Goal: Task Accomplishment & Management: Use online tool/utility

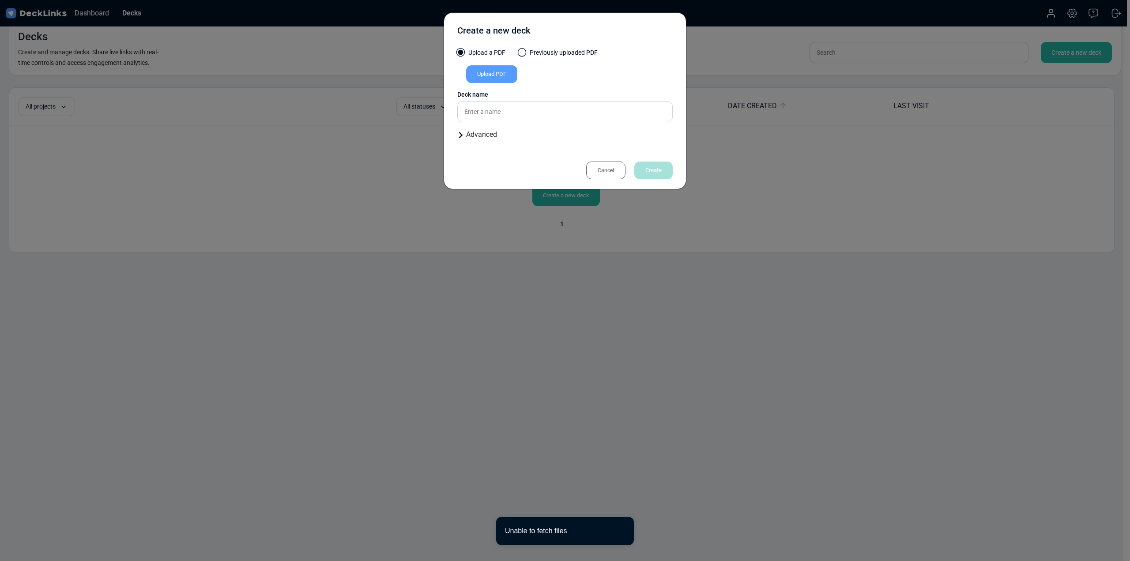
click at [926, 183] on div "Create a new deck Upload a PDF Previously uploaded PDF Upload PDF Uploaded by A…" at bounding box center [565, 280] width 1130 height 561
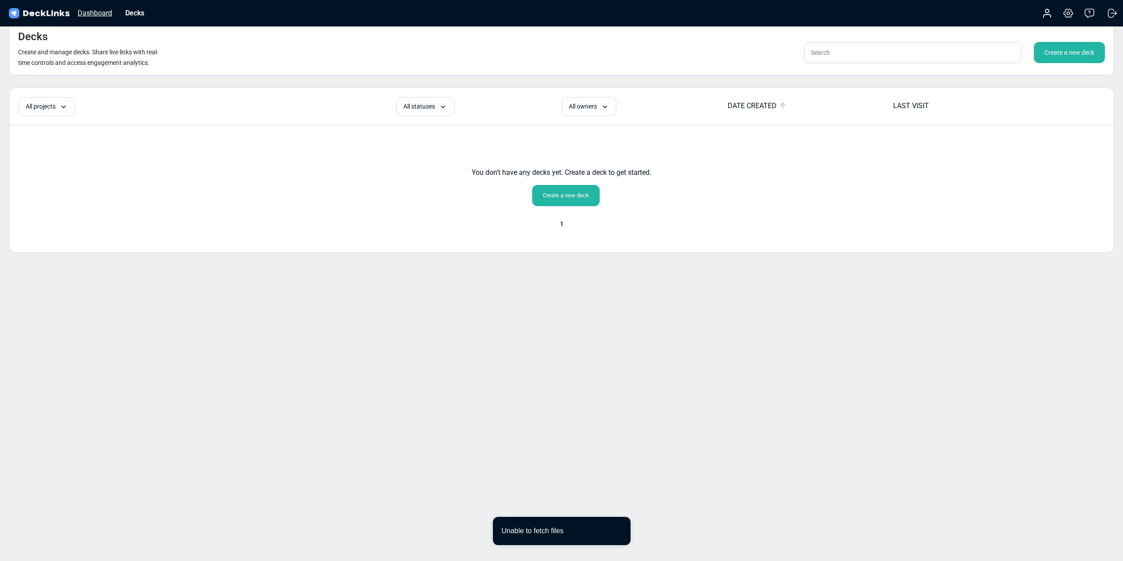
click at [93, 11] on div "Dashboard" at bounding box center [94, 13] width 43 height 11
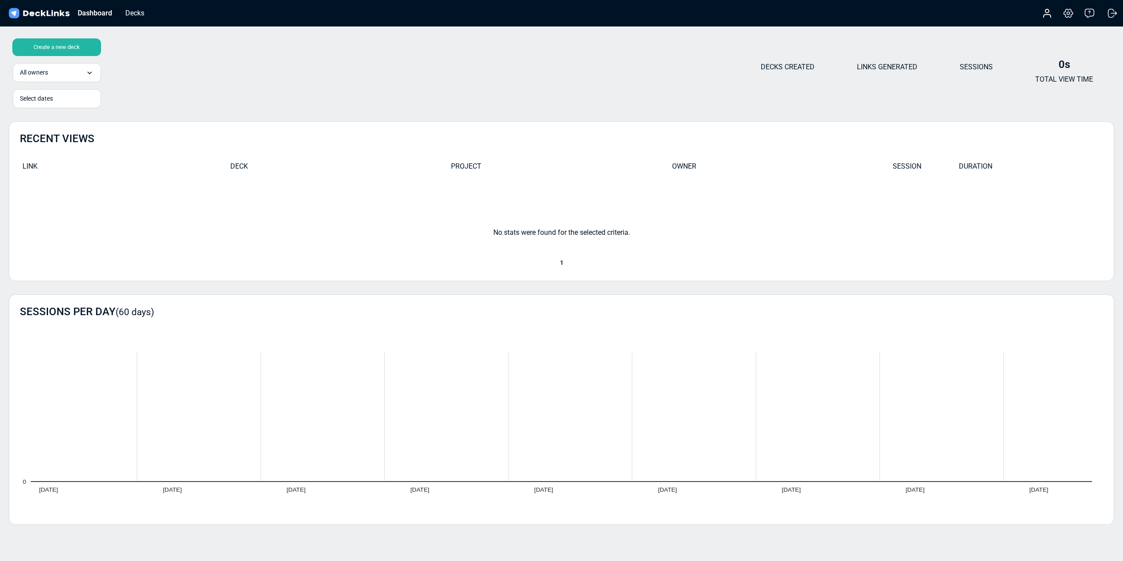
click at [35, 10] on img at bounding box center [39, 13] width 64 height 13
click at [14, 14] on img at bounding box center [39, 13] width 64 height 13
click at [132, 12] on div "Decks" at bounding box center [135, 13] width 28 height 11
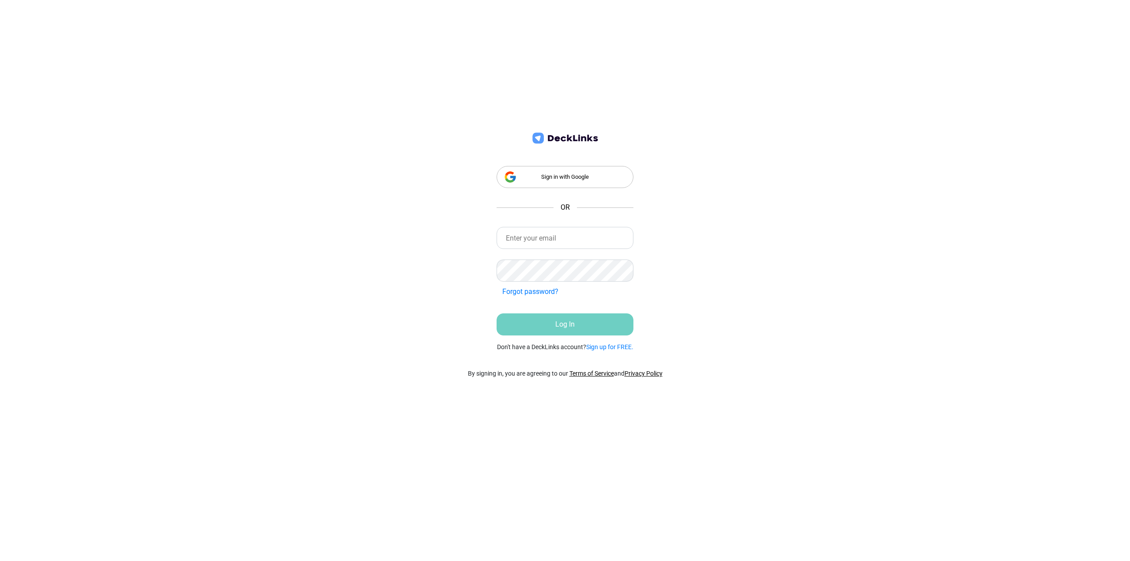
click at [572, 173] on div "Sign in with Google" at bounding box center [564, 177] width 137 height 22
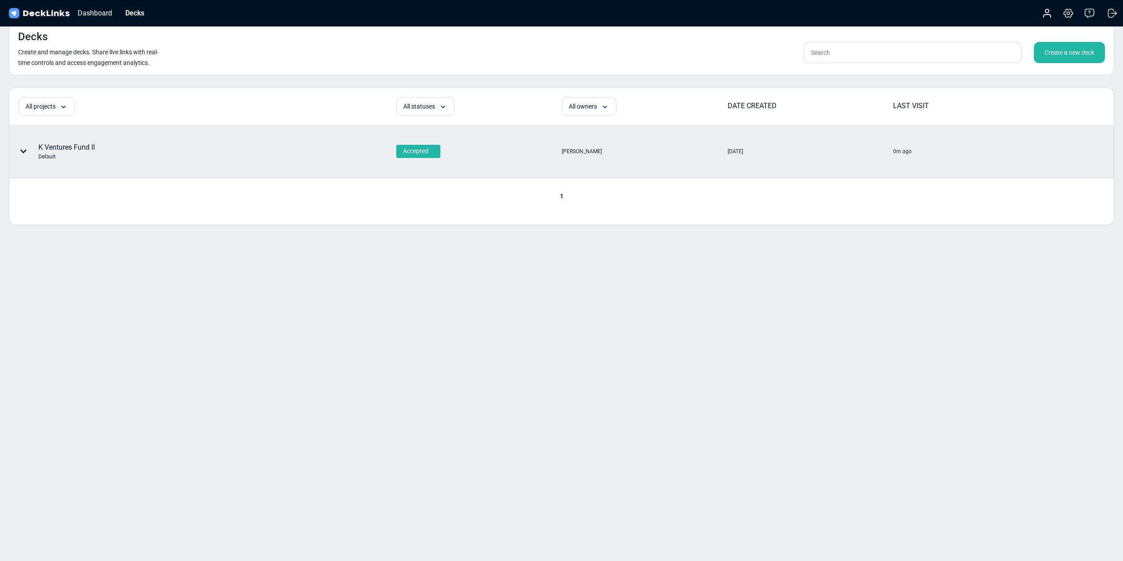
click at [96, 153] on div "K Ventures Fund II Default" at bounding box center [155, 151] width 290 height 26
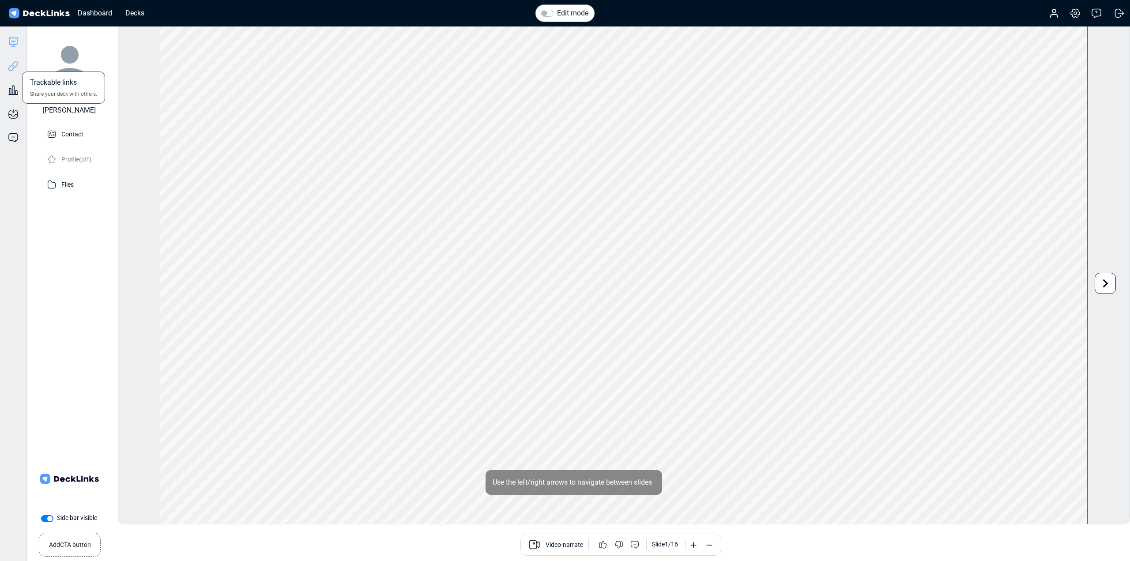
click at [15, 68] on icon at bounding box center [13, 66] width 11 height 11
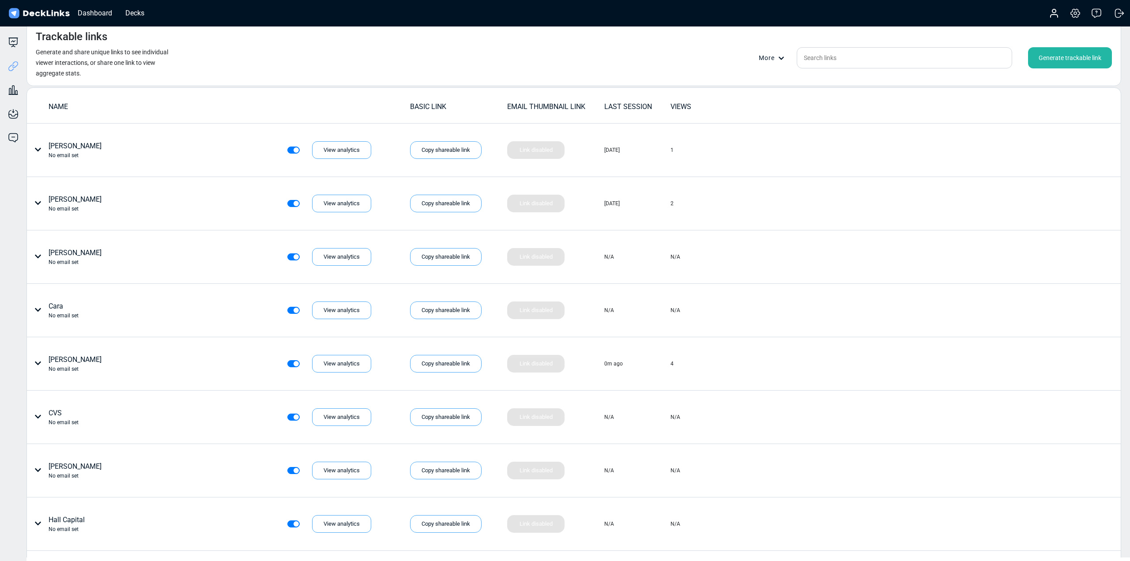
click at [1069, 64] on div "Generate trackable link" at bounding box center [1070, 57] width 84 height 21
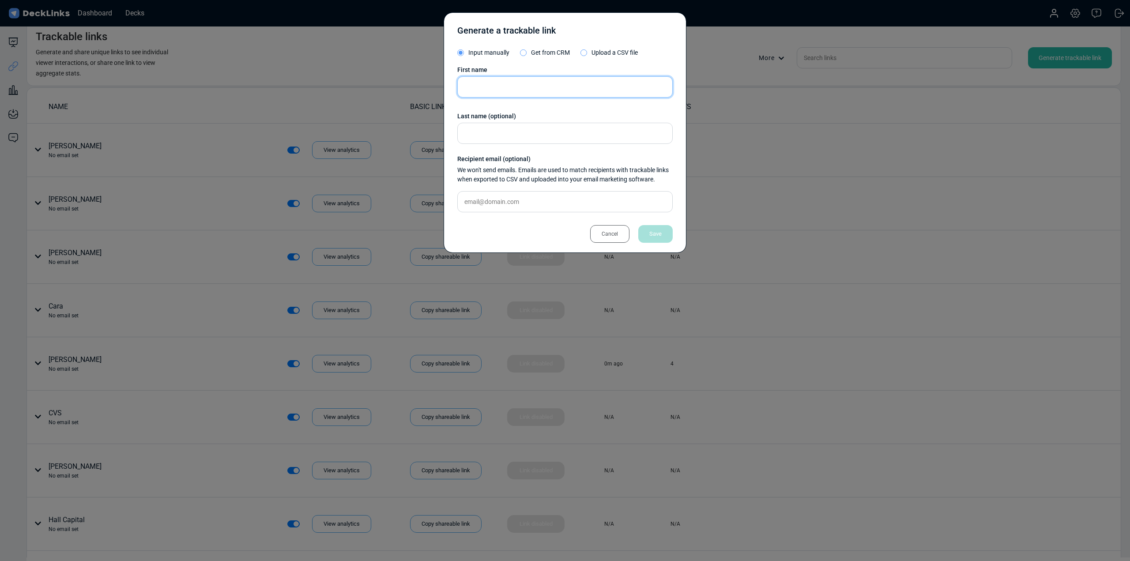
click at [489, 81] on input "text" at bounding box center [564, 86] width 215 height 21
type input "Pam City of Hope"
click at [659, 239] on div "Save" at bounding box center [655, 234] width 34 height 18
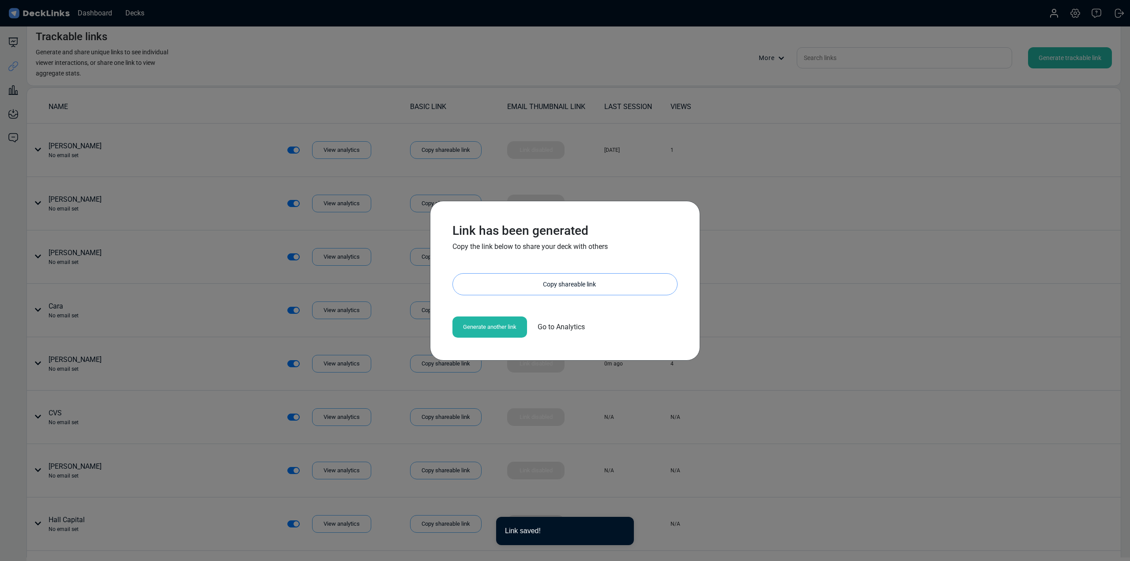
click at [525, 282] on div "Copy shareable link" at bounding box center [569, 284] width 215 height 21
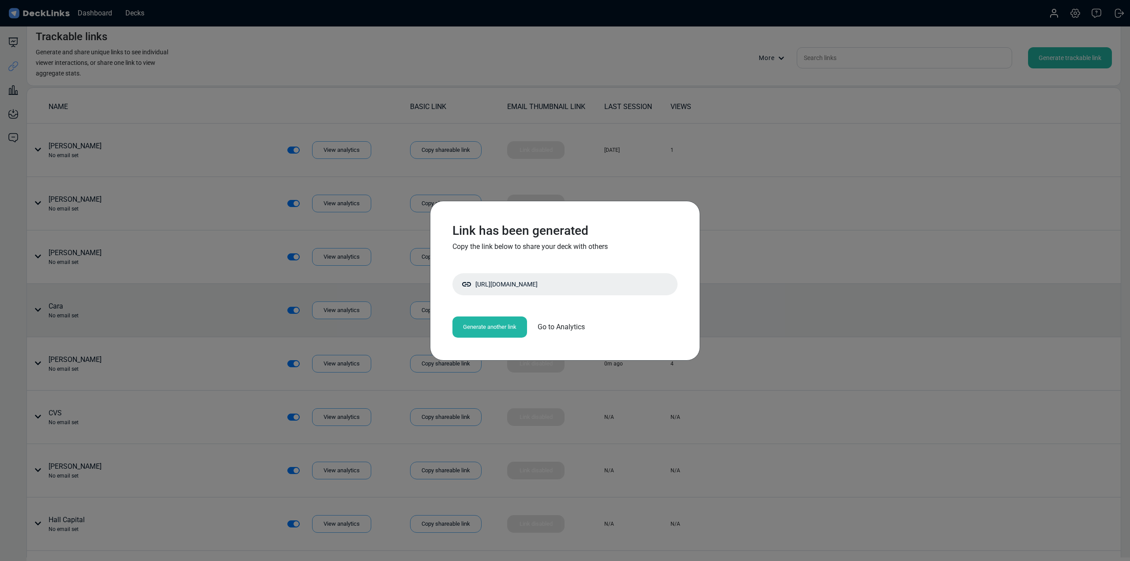
drag, startPoint x: 500, startPoint y: 328, endPoint x: 503, endPoint y: 323, distance: 6.1
click at [500, 327] on div "Generate another link" at bounding box center [489, 326] width 75 height 21
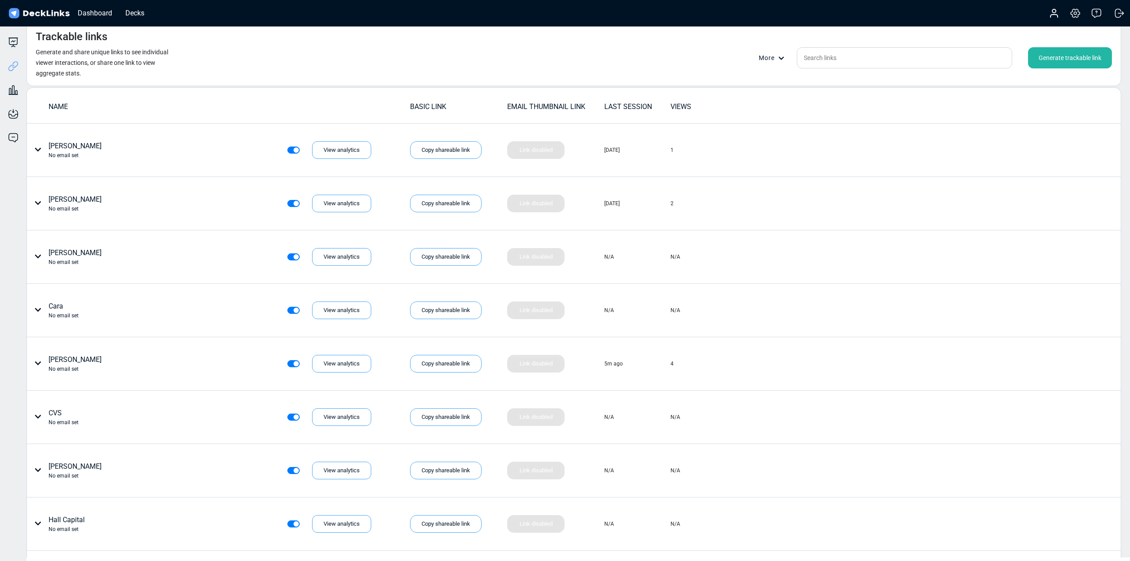
click at [1057, 58] on div "Generate trackable link" at bounding box center [1070, 57] width 84 height 21
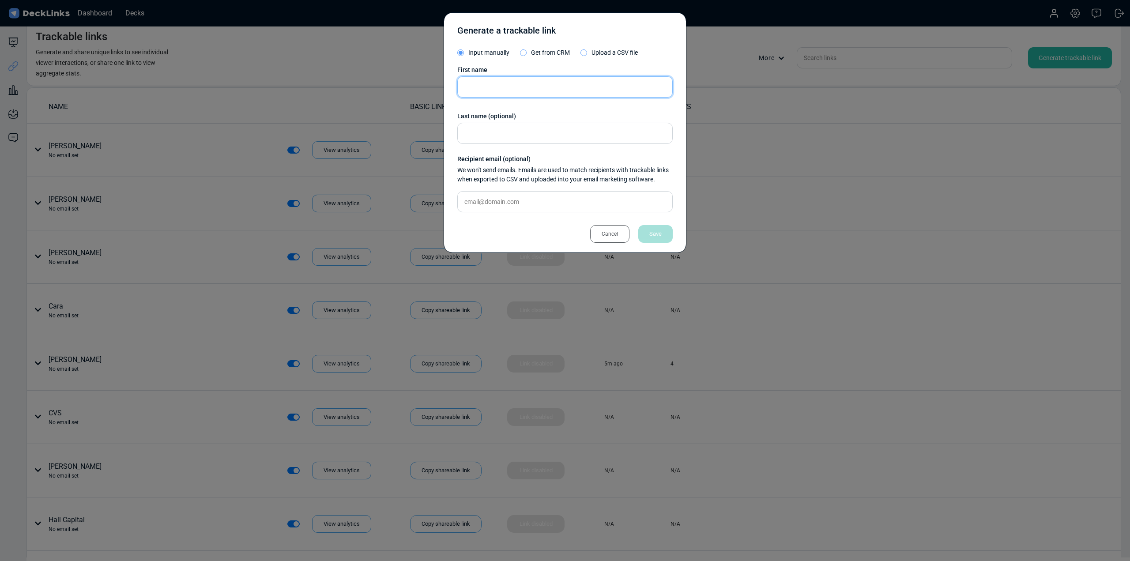
click at [517, 83] on input "text" at bounding box center [564, 86] width 215 height 21
paste input "[PERSON_NAME] Albourne"
type input "[PERSON_NAME] Albourne"
click at [667, 235] on div "Save" at bounding box center [655, 234] width 34 height 18
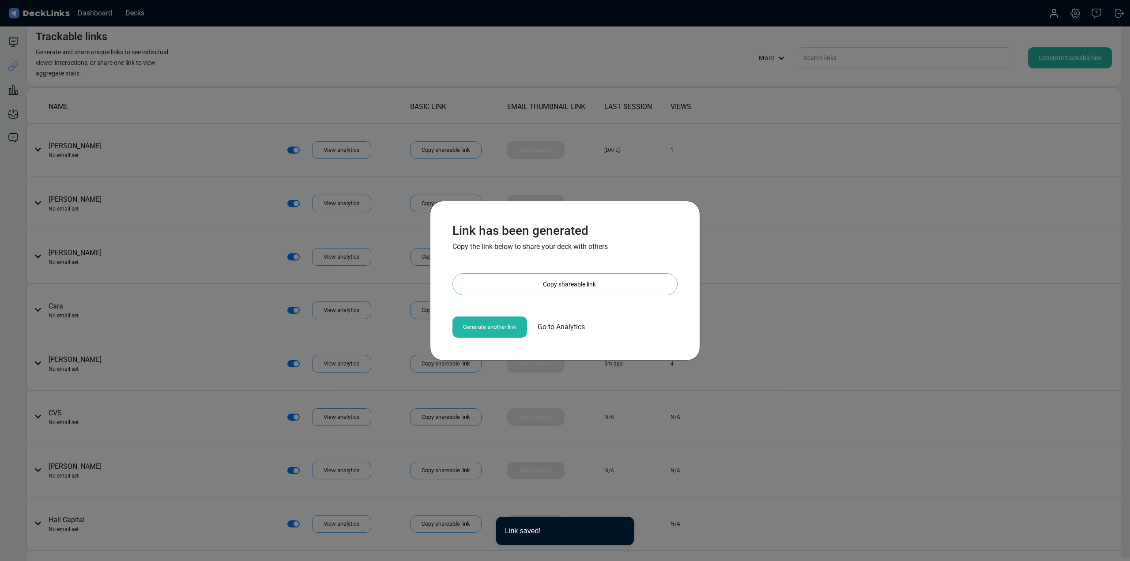
click at [536, 285] on div "Copy shareable link" at bounding box center [569, 284] width 215 height 21
drag, startPoint x: 1044, startPoint y: 59, endPoint x: 1044, endPoint y: 64, distance: 5.3
click at [1044, 61] on div "Link has been generated Copy the link below to share your deck with others [URL…" at bounding box center [565, 280] width 1130 height 561
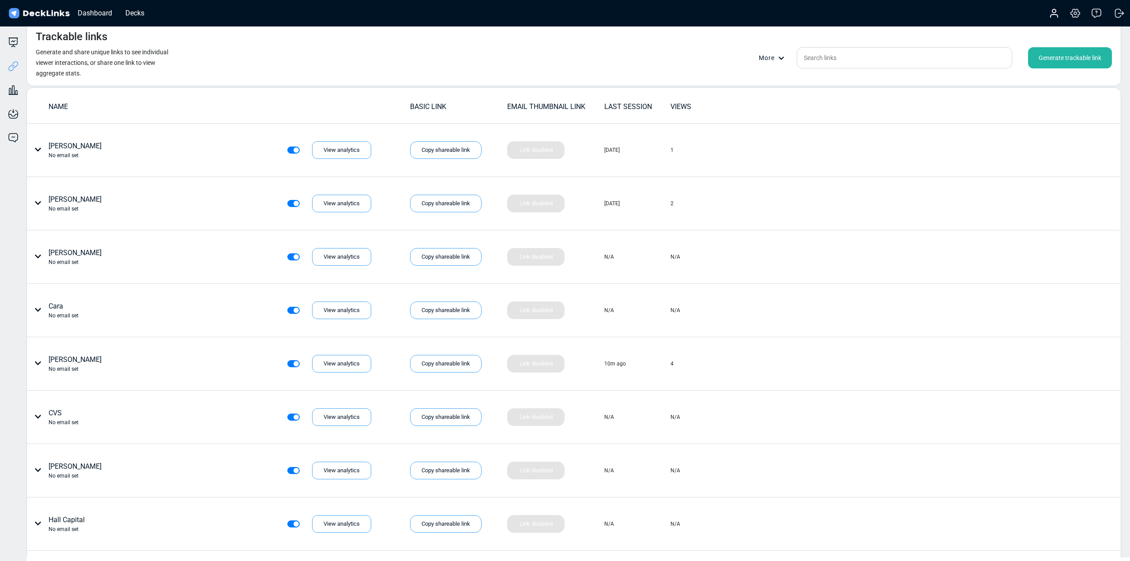
click at [1059, 55] on div "Generate trackable link" at bounding box center [1070, 57] width 84 height 21
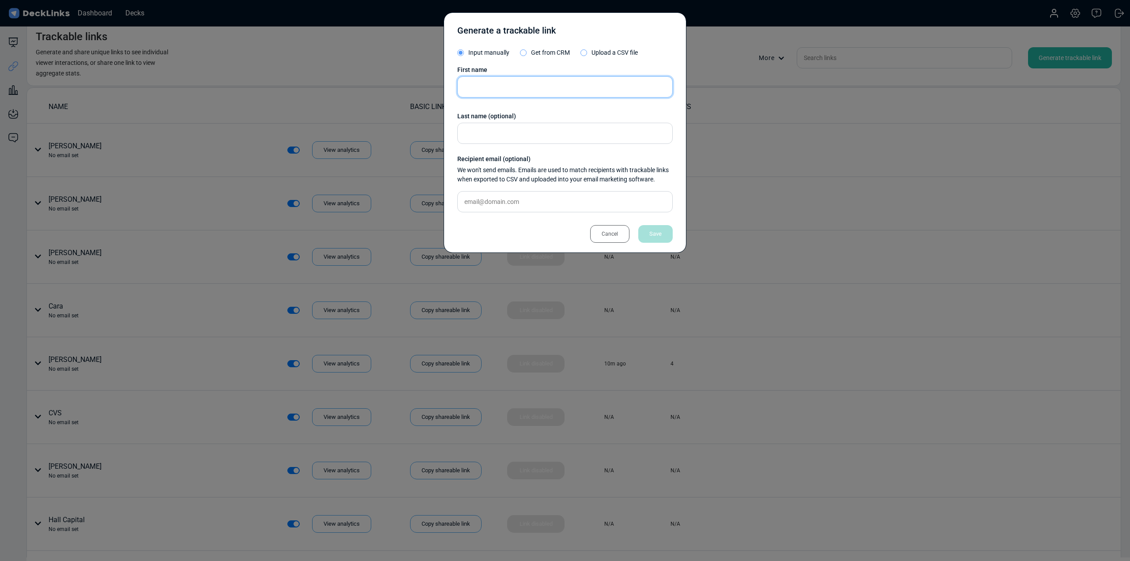
click at [495, 90] on input "text" at bounding box center [564, 86] width 215 height 21
paste input "[PERSON_NAME] Cambridge Associates"
type input "[PERSON_NAME] Cambridge Associates"
click at [657, 233] on div "Save" at bounding box center [655, 234] width 34 height 18
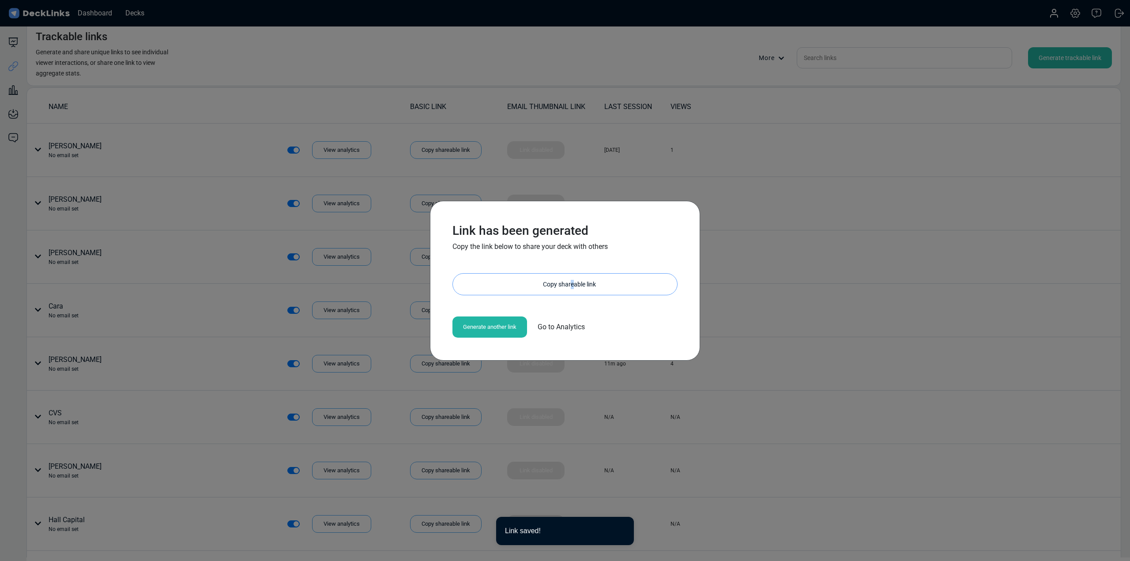
click at [572, 277] on div "Copy shareable link" at bounding box center [569, 284] width 215 height 21
click at [950, 211] on div "Link has been generated Copy the link below to share your deck with others [URL…" at bounding box center [565, 280] width 1130 height 561
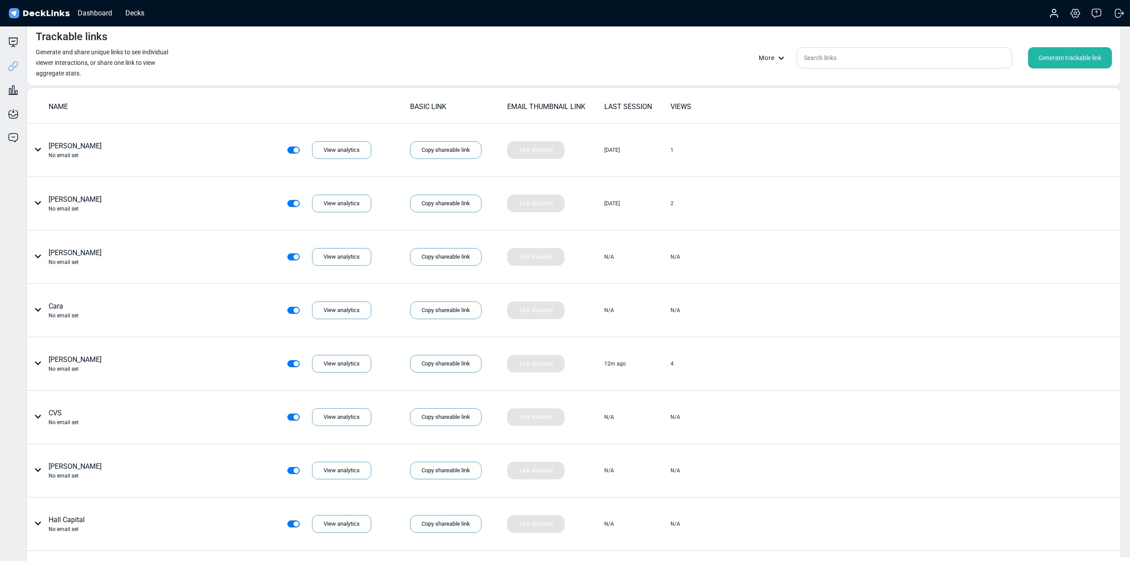
click at [1061, 53] on div "Generate trackable link" at bounding box center [1070, 57] width 84 height 21
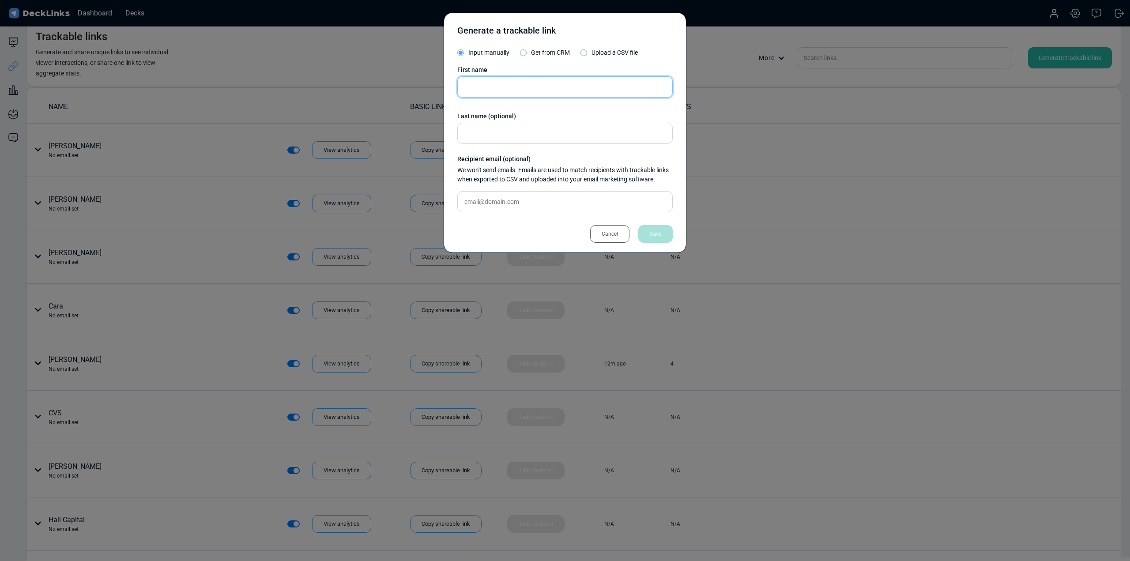
click at [538, 78] on input "text" at bounding box center [564, 86] width 215 height 21
paste input "[PERSON_NAME] University of [US_STATE] Foundation"
type input "[PERSON_NAME] University of [US_STATE] Foundation"
click at [661, 235] on div "Save" at bounding box center [655, 234] width 34 height 18
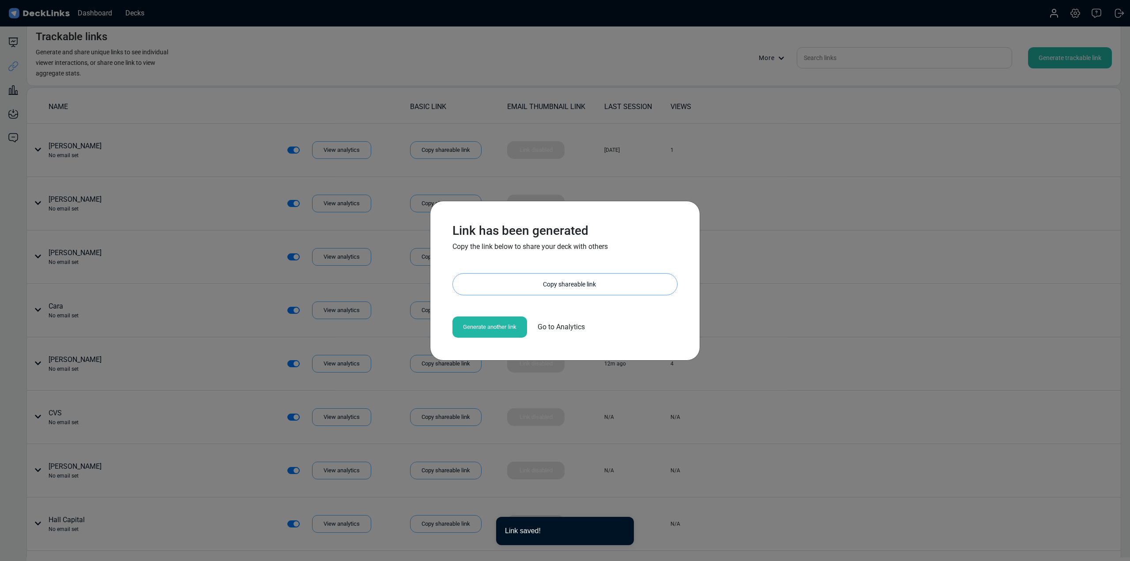
click at [515, 285] on div "Copy shareable link" at bounding box center [569, 284] width 215 height 21
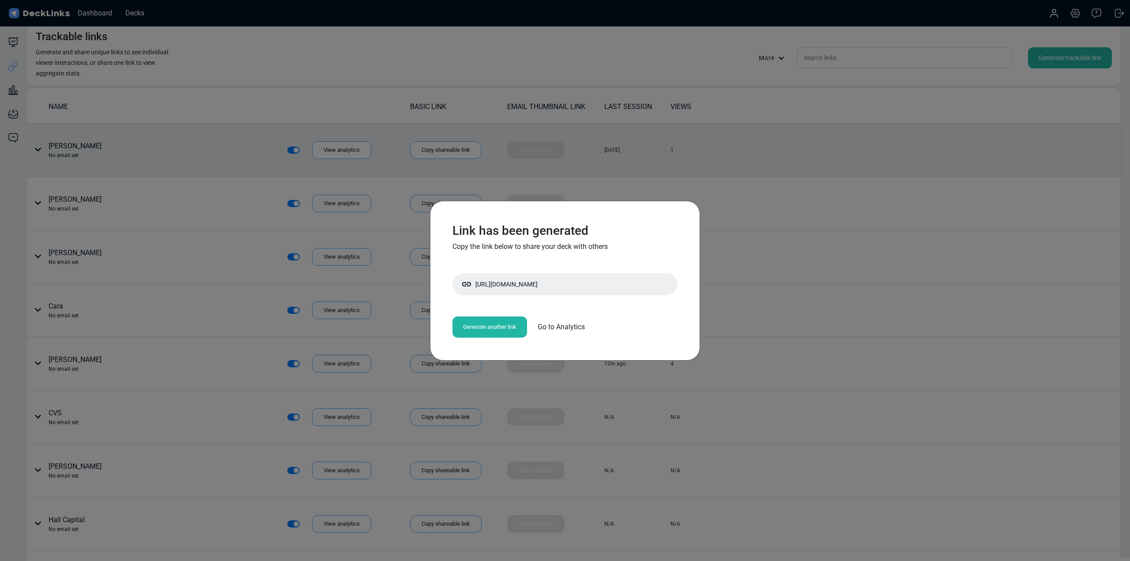
drag, startPoint x: 817, startPoint y: 194, endPoint x: 938, endPoint y: 148, distance: 129.8
click at [817, 194] on div "Link has been generated Copy the link below to share your deck with others [URL…" at bounding box center [565, 280] width 1130 height 561
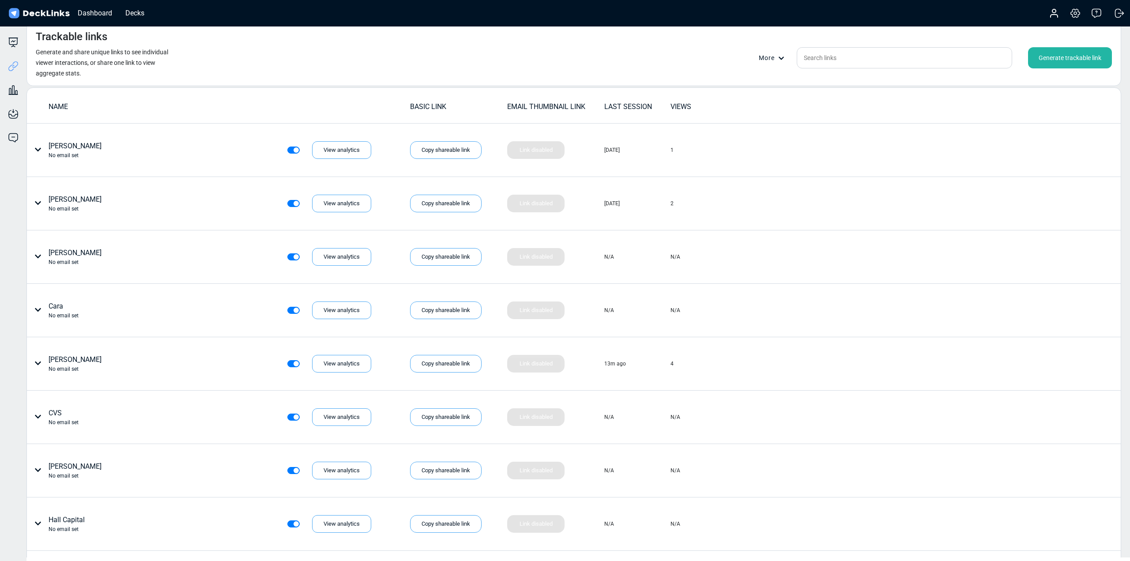
click at [1060, 63] on div "Generate trackable link" at bounding box center [1070, 57] width 84 height 21
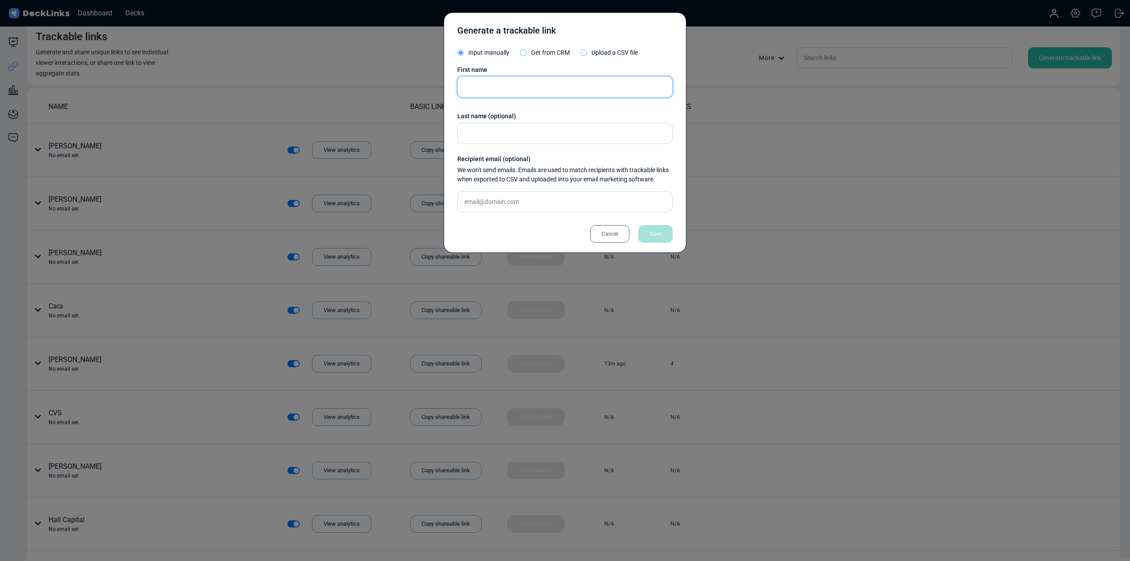
click at [512, 85] on input "text" at bounding box center [564, 86] width 215 height 21
paste input "[PERSON_NAME] Fund Management"
type input "[PERSON_NAME] Fund Management"
drag, startPoint x: 656, startPoint y: 230, endPoint x: 663, endPoint y: 232, distance: 7.6
click at [656, 230] on div "Save" at bounding box center [655, 234] width 34 height 18
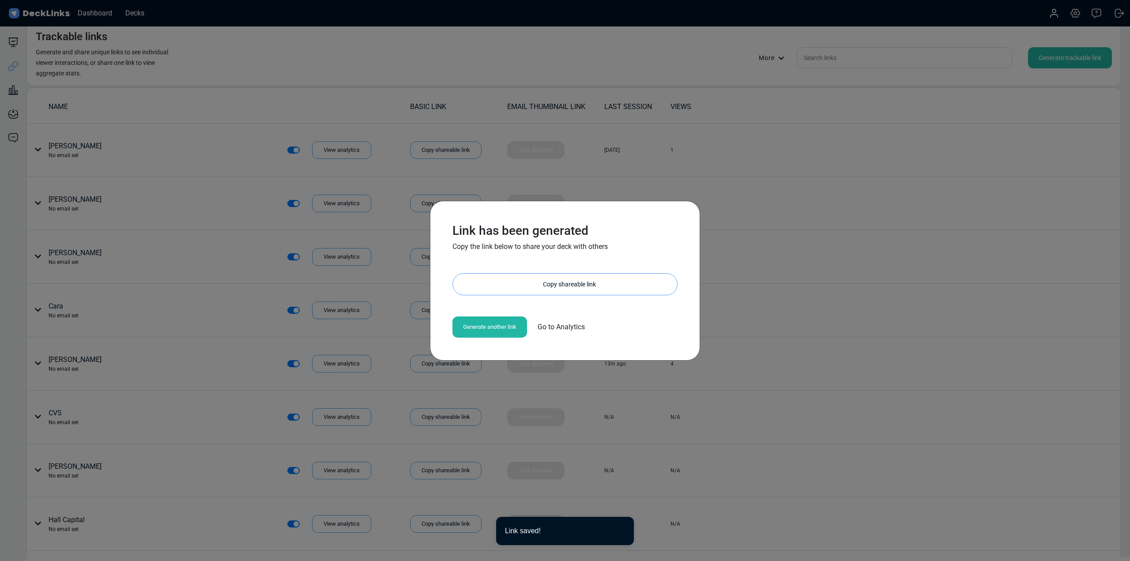
click at [573, 287] on div "Copy shareable link" at bounding box center [569, 284] width 215 height 21
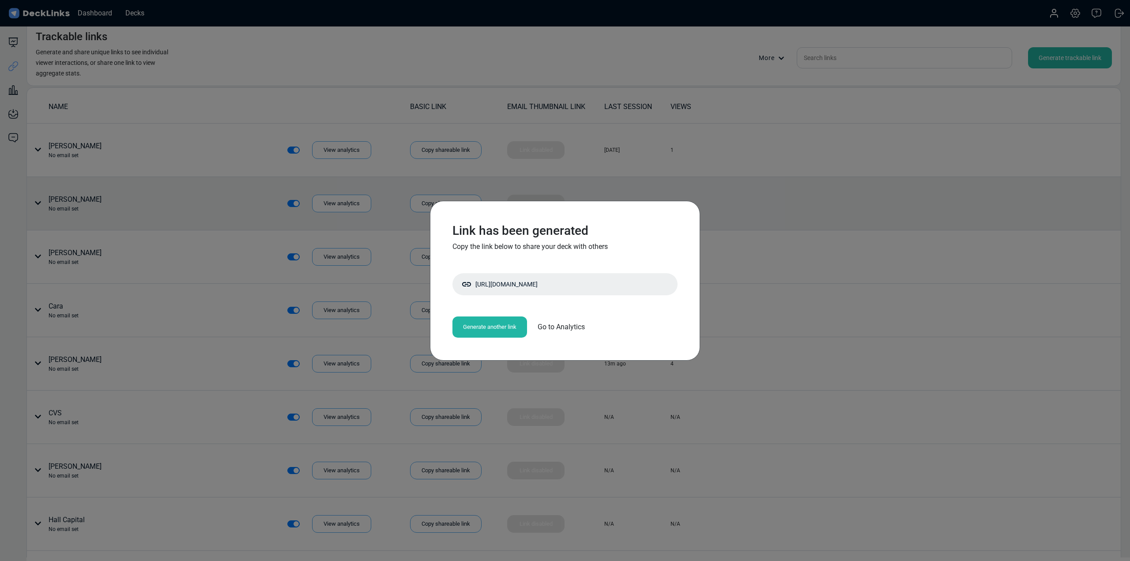
click at [911, 226] on div "Link has been generated Copy the link below to share your deck with others [URL…" at bounding box center [565, 280] width 1130 height 561
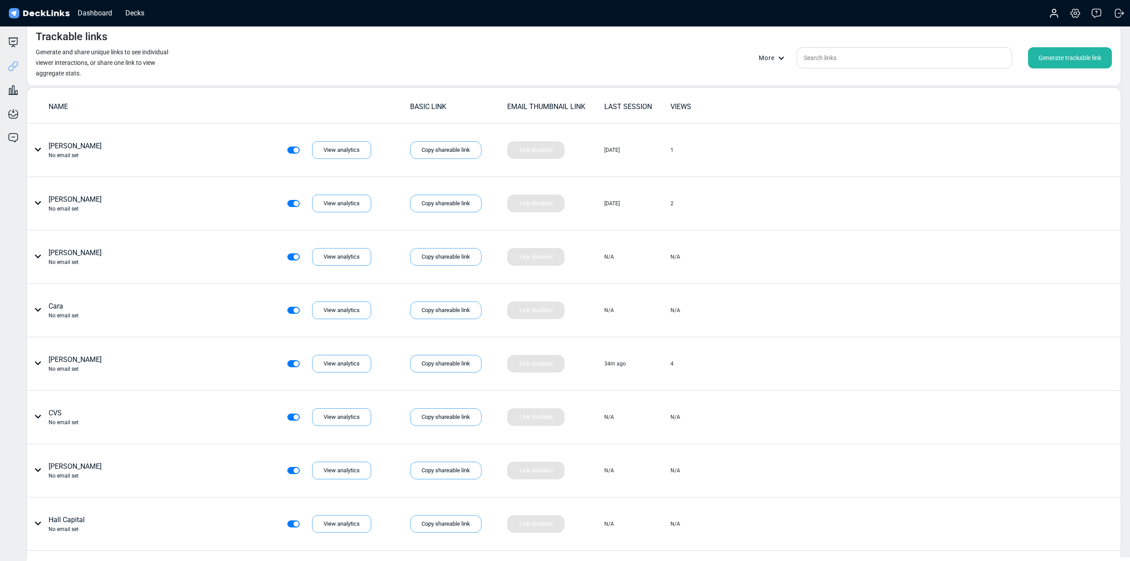
click at [1060, 48] on div "Generate trackable link" at bounding box center [1070, 57] width 84 height 21
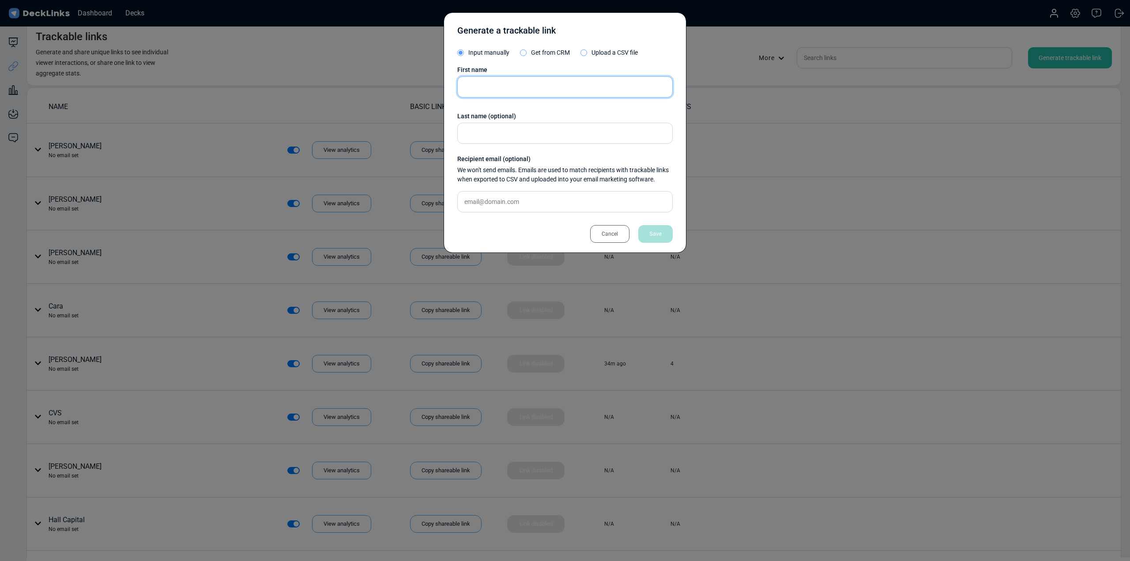
click at [530, 84] on input "text" at bounding box center [564, 86] width 215 height 21
type input "[PERSON_NAME]"
click at [649, 232] on div "Save" at bounding box center [655, 234] width 34 height 18
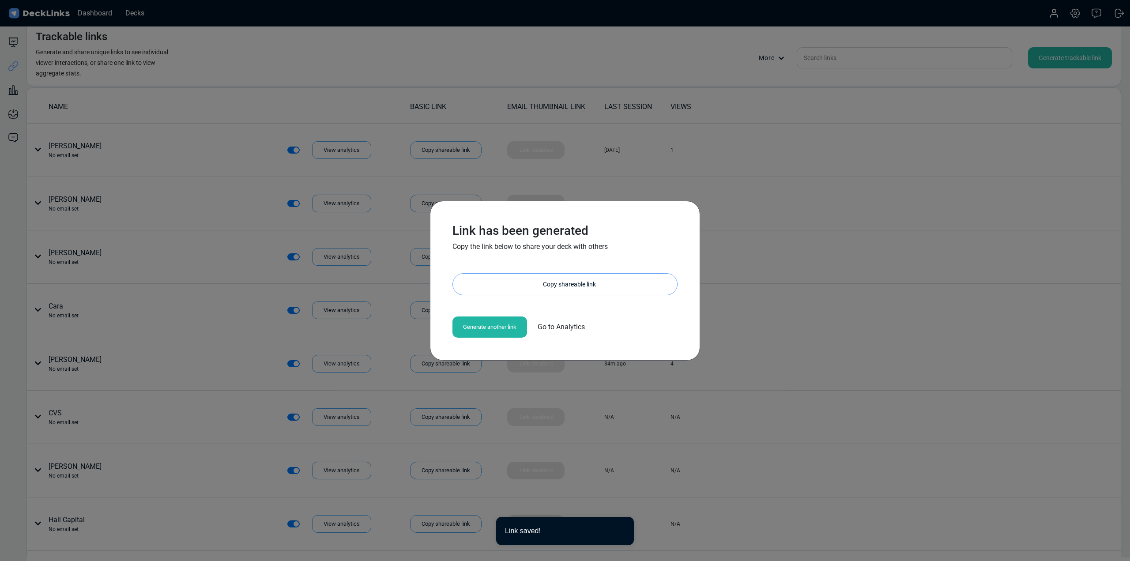
click at [526, 288] on div "Copy shareable link" at bounding box center [569, 284] width 215 height 21
click at [758, 169] on div "Link has been generated Copy the link below to share your deck with others [URL…" at bounding box center [565, 280] width 1130 height 561
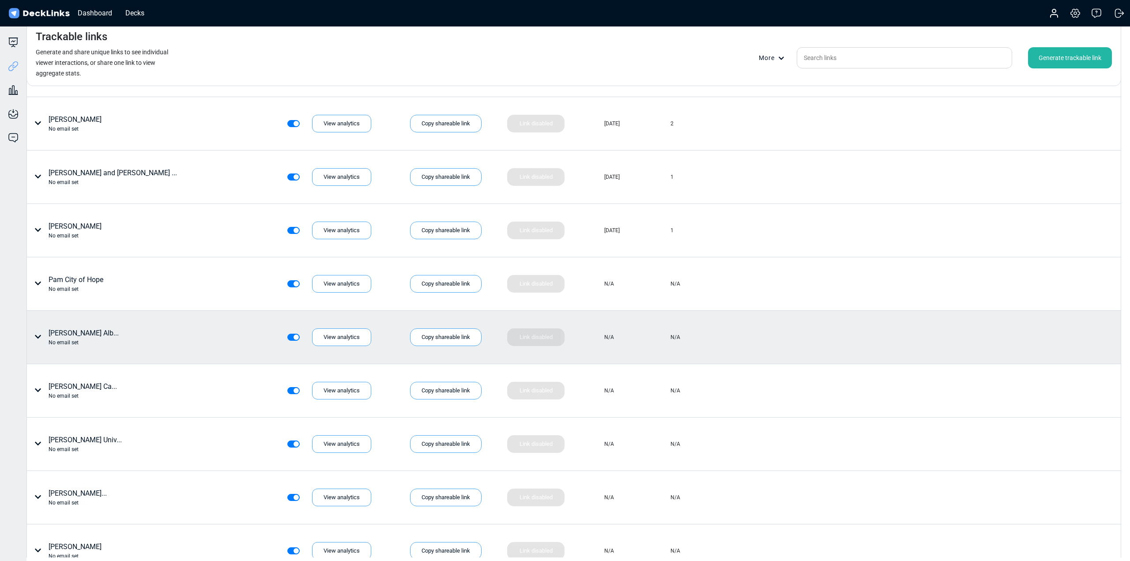
scroll to position [1061, 0]
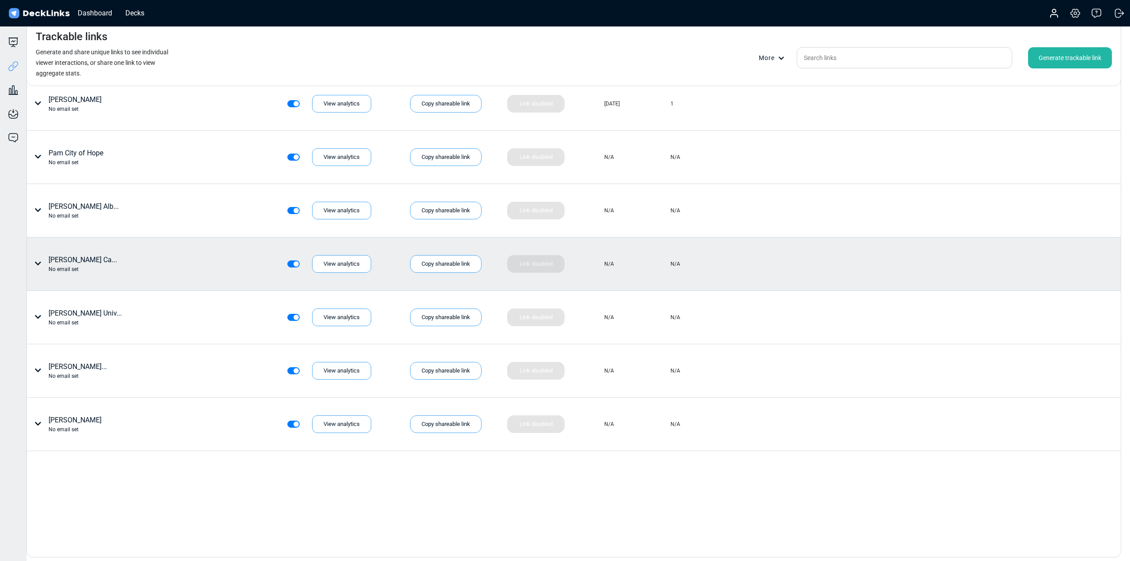
click at [35, 264] on icon at bounding box center [37, 263] width 7 height 7
drag, startPoint x: 373, startPoint y: 259, endPoint x: 353, endPoint y: 263, distance: 20.5
click at [372, 259] on div at bounding box center [565, 280] width 1130 height 561
click at [350, 263] on div "View analytics" at bounding box center [341, 264] width 59 height 18
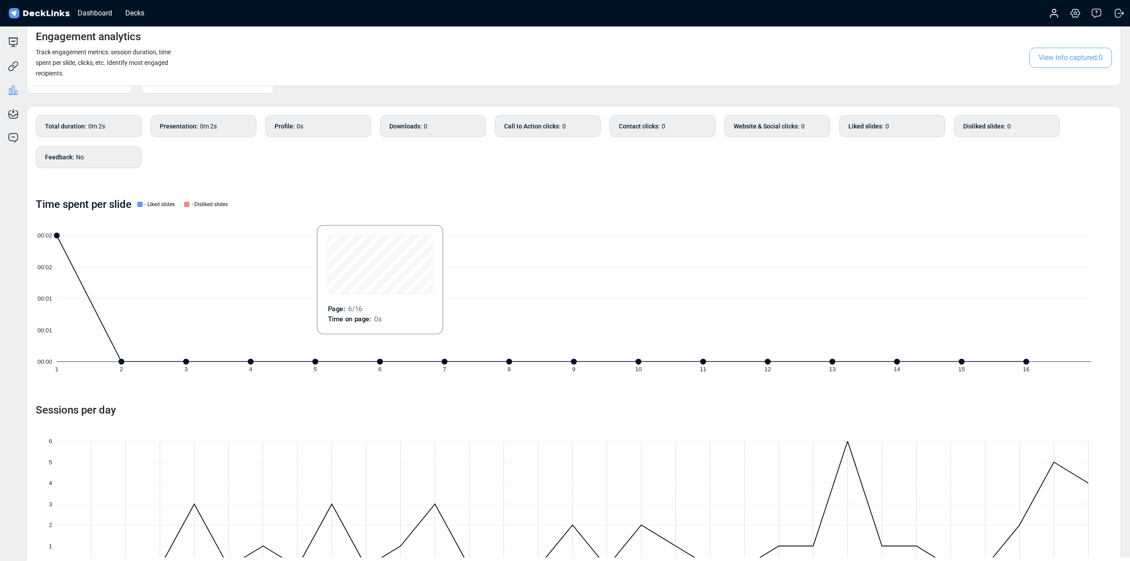
scroll to position [62, 0]
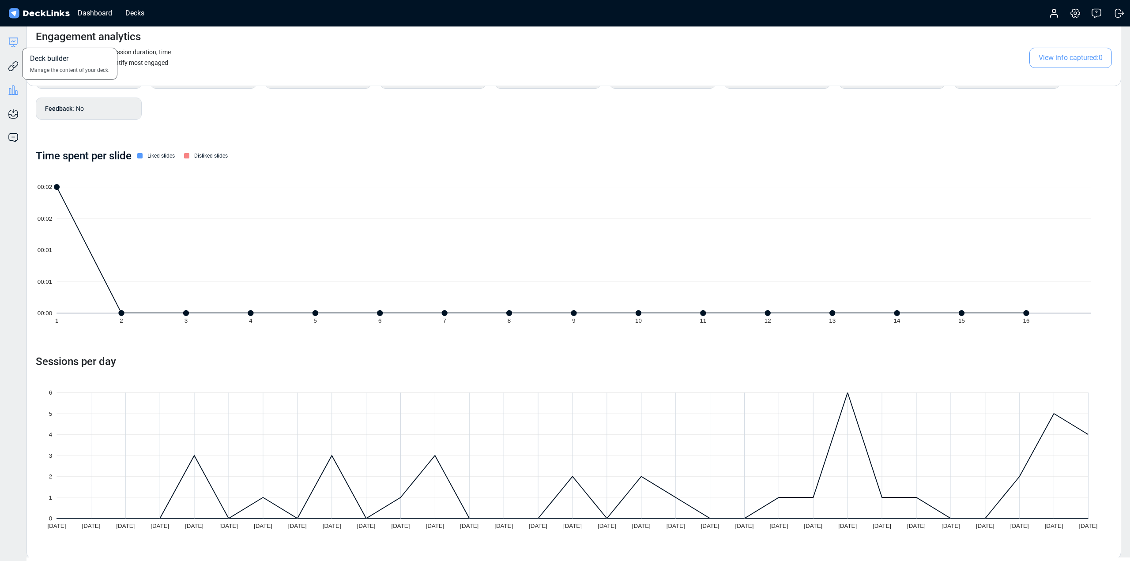
click at [13, 41] on icon at bounding box center [13, 41] width 4 height 1
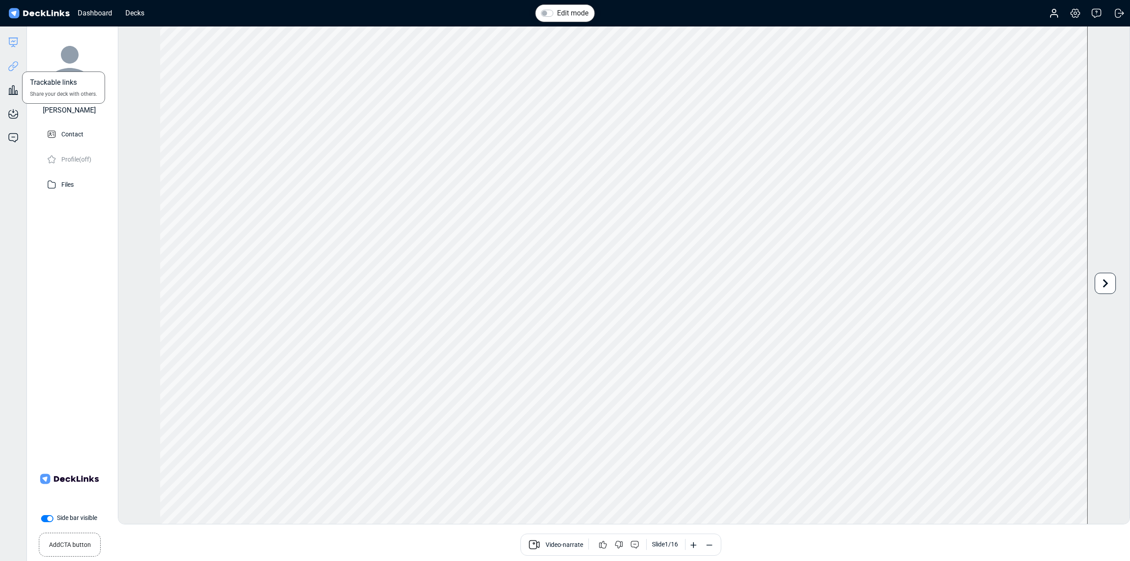
click at [11, 68] on icon at bounding box center [13, 66] width 11 height 11
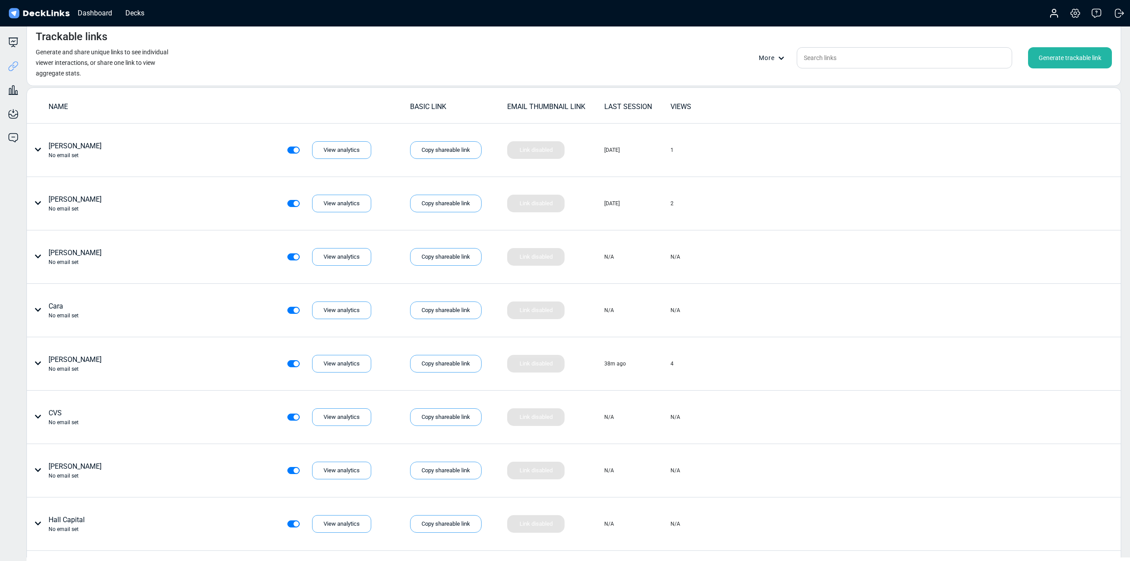
click at [1060, 49] on div "Generate trackable link" at bounding box center [1070, 57] width 84 height 21
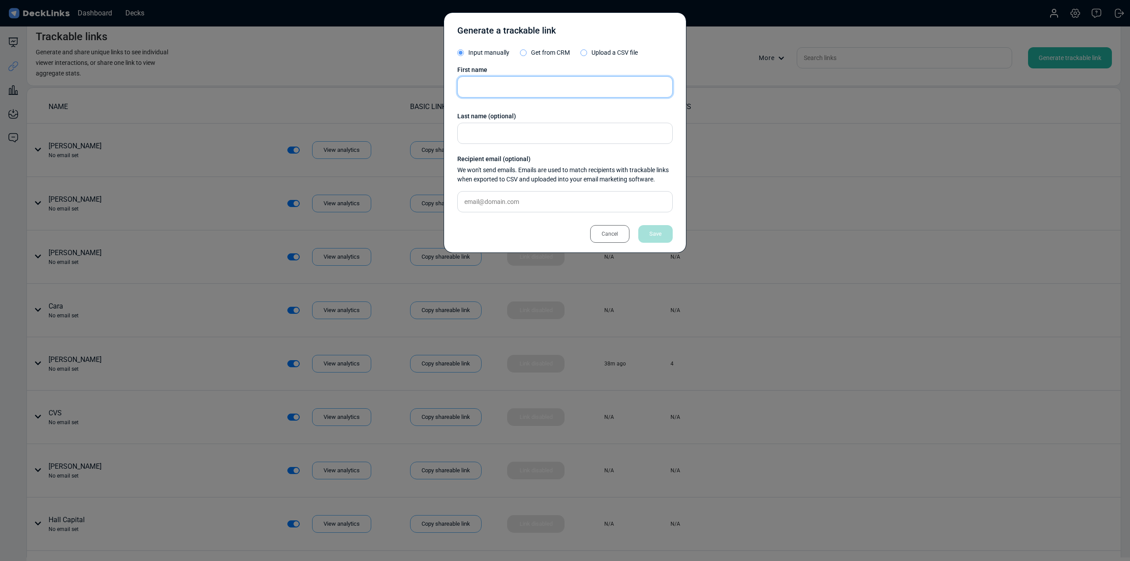
click at [500, 82] on input "text" at bounding box center [564, 86] width 215 height 21
type input "Laquin CA"
click at [661, 229] on div "Save" at bounding box center [655, 234] width 34 height 18
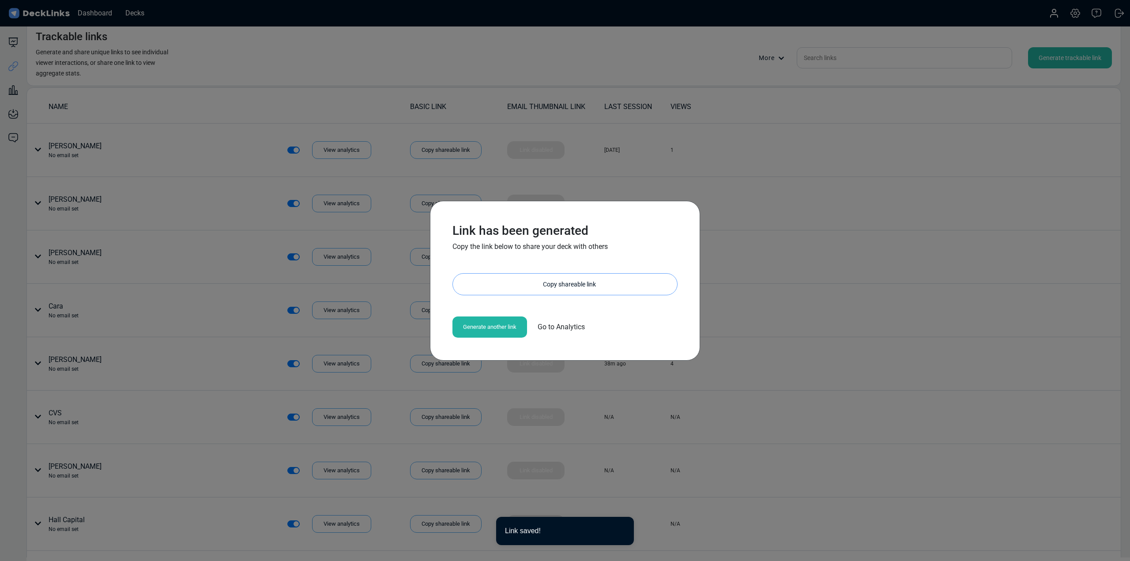
click at [527, 277] on div "Copy shareable link" at bounding box center [569, 284] width 215 height 21
